Goal: Navigation & Orientation: Find specific page/section

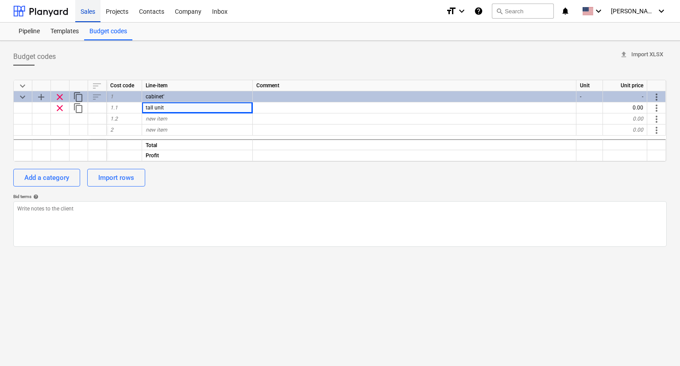
click at [93, 10] on div "Sales" at bounding box center [87, 11] width 25 height 23
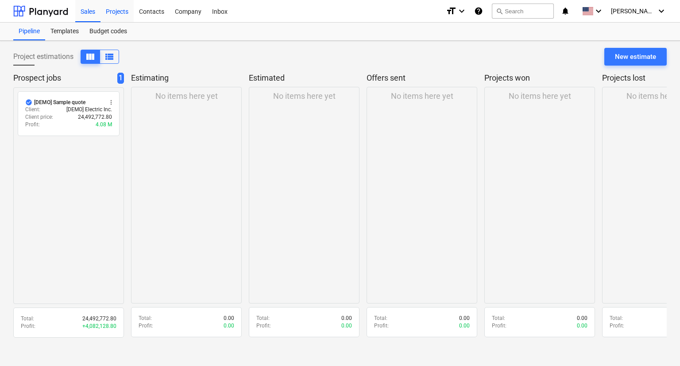
click at [126, 16] on div "Projects" at bounding box center [116, 11] width 33 height 23
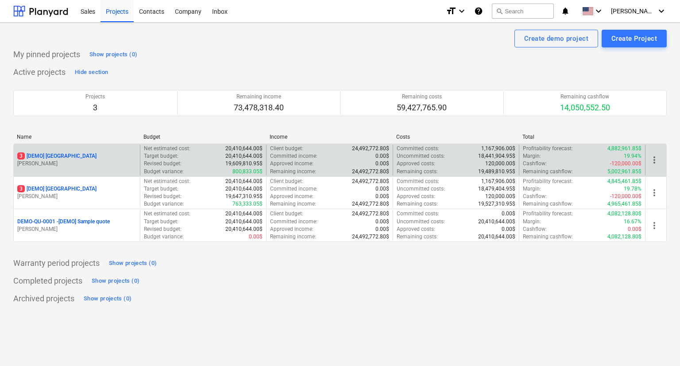
click at [100, 159] on div "3 [DEMO] [GEOGRAPHIC_DATA]" at bounding box center [76, 156] width 119 height 8
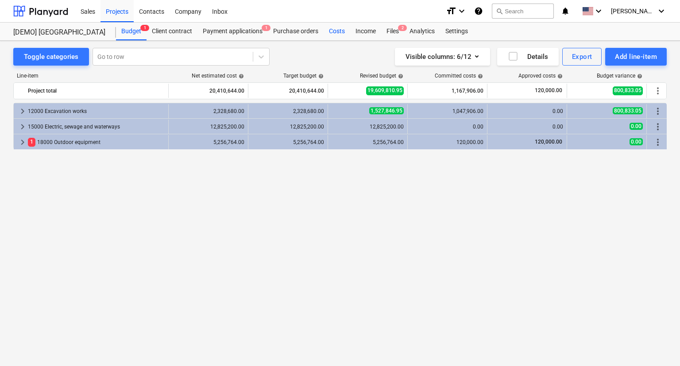
click at [343, 36] on div "Costs" at bounding box center [337, 32] width 27 height 18
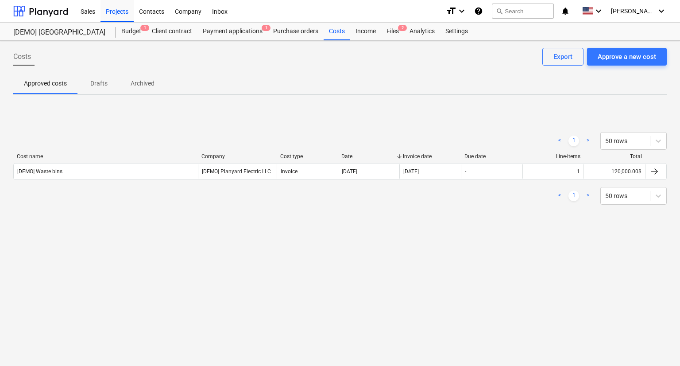
click at [107, 81] on p "Drafts" at bounding box center [98, 83] width 21 height 9
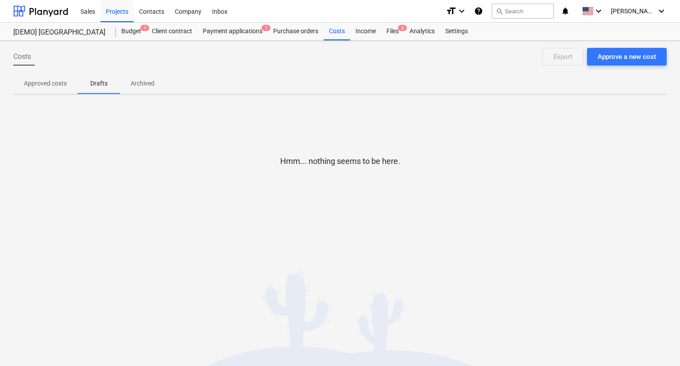
click at [142, 86] on p "Archived" at bounding box center [143, 83] width 24 height 9
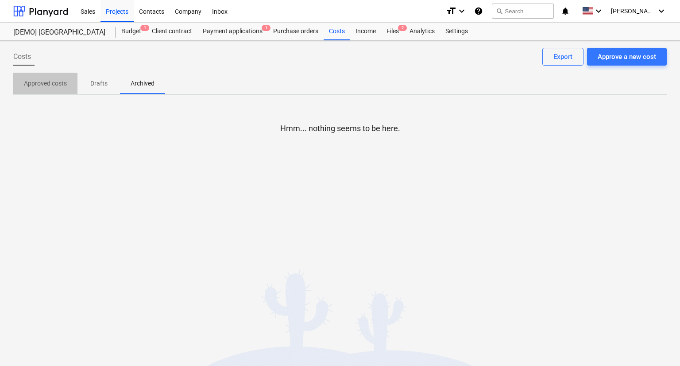
click at [48, 88] on span "Approved costs" at bounding box center [45, 83] width 64 height 15
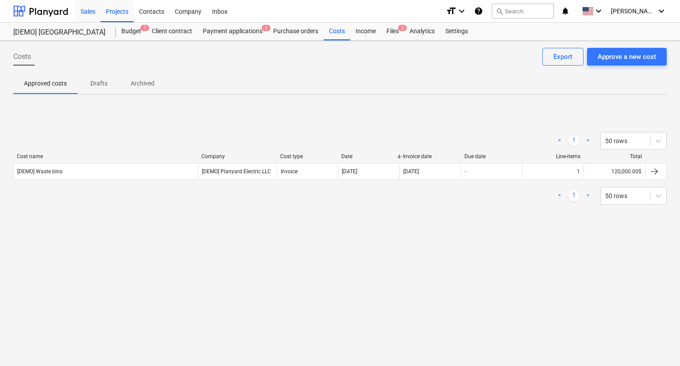
click at [87, 10] on div "Sales" at bounding box center [87, 11] width 25 height 23
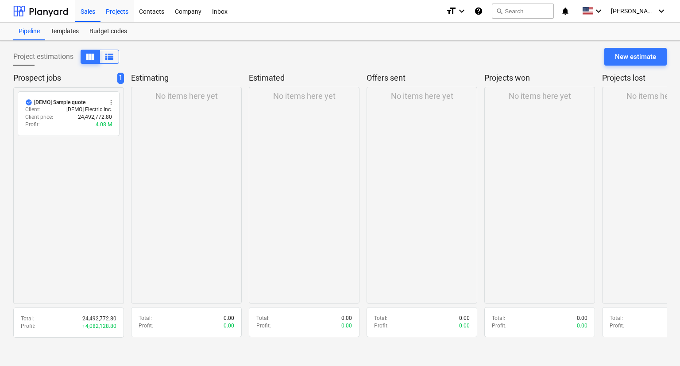
click at [116, 12] on div "Projects" at bounding box center [116, 11] width 33 height 23
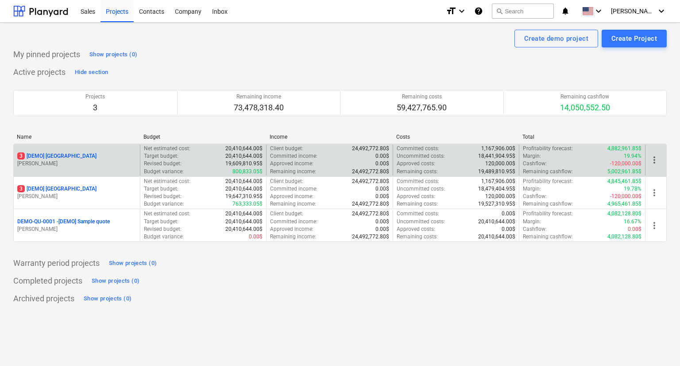
click at [108, 155] on div "3 [DEMO] [GEOGRAPHIC_DATA]" at bounding box center [76, 156] width 119 height 8
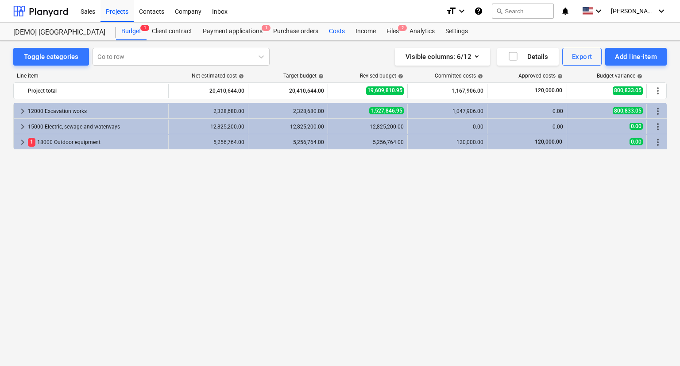
click at [331, 31] on div "Costs" at bounding box center [337, 32] width 27 height 18
